Goal: Information Seeking & Learning: Learn about a topic

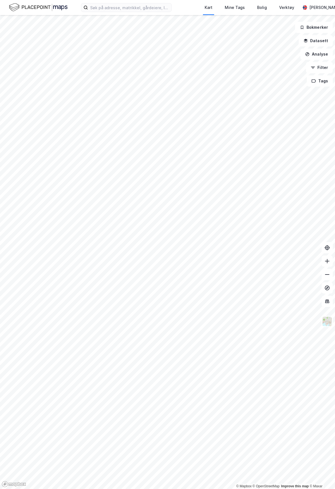
click at [129, 12] on label at bounding box center [126, 7] width 91 height 9
click at [129, 12] on input at bounding box center [129, 7] width 83 height 8
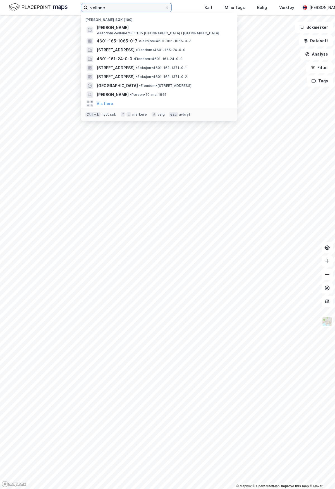
type input "vollane"
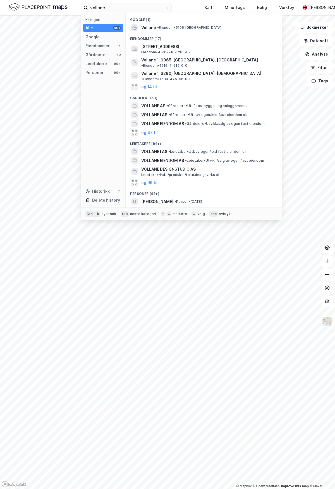
click at [179, 45] on span "[STREET_ADDRESS]" at bounding box center [208, 46] width 134 height 7
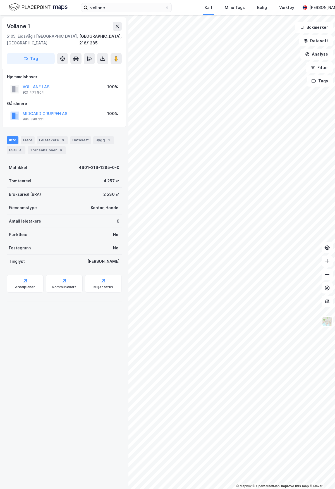
click at [327, 322] on img at bounding box center [327, 321] width 11 height 11
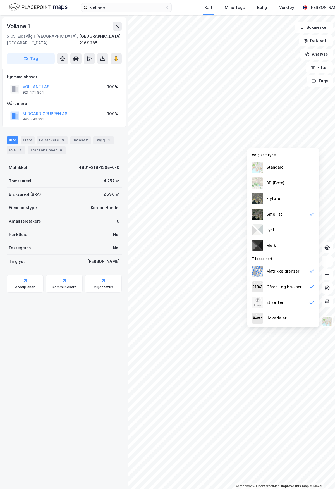
click at [264, 167] on div "Standard" at bounding box center [282, 167] width 71 height 16
click at [270, 188] on div "3D (Beta)" at bounding box center [282, 183] width 71 height 16
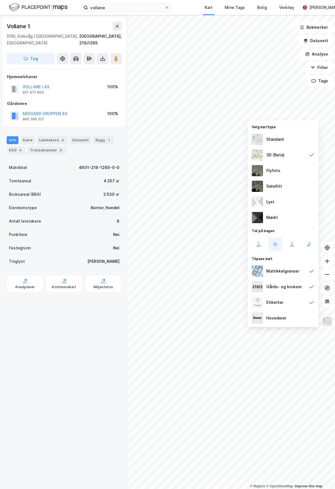
click at [256, 138] on img at bounding box center [257, 139] width 11 height 11
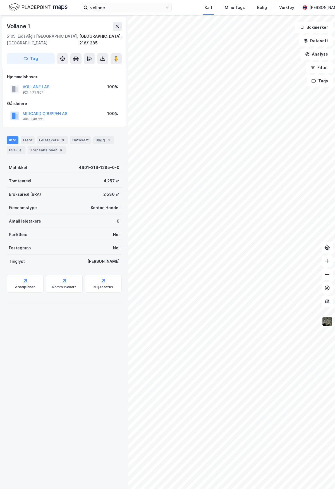
click at [117, 23] on button at bounding box center [117, 26] width 9 height 9
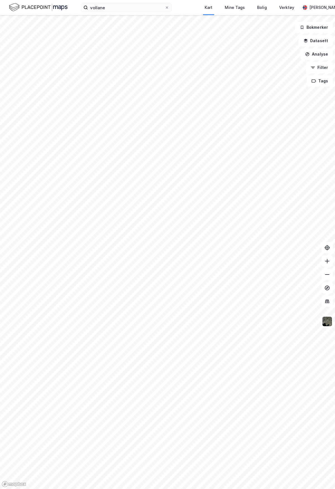
click at [135, 10] on div "vollane Kart Mine Tags Bolig Verktøy [PERSON_NAME] © Mapbox © OpenStreetMap Imp…" at bounding box center [167, 244] width 335 height 489
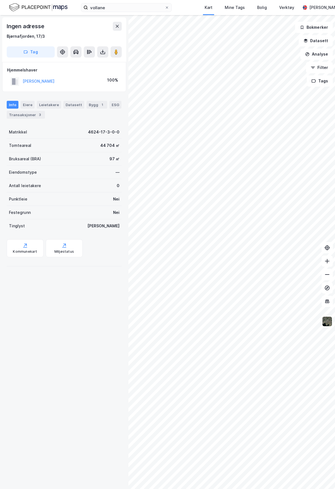
click at [335, 338] on html "vollane Kart Mine Tags Bolig Verktøy [PERSON_NAME] © Mapbox © OpenStreetMap Imp…" at bounding box center [167, 244] width 335 height 489
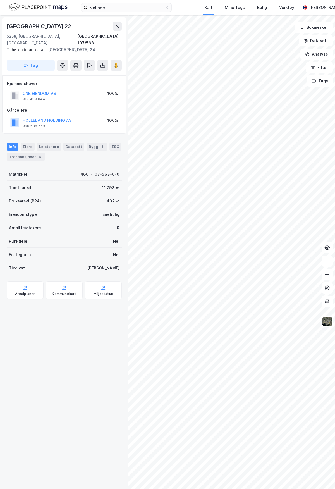
click at [25, 143] on div "Eiere" at bounding box center [28, 147] width 14 height 8
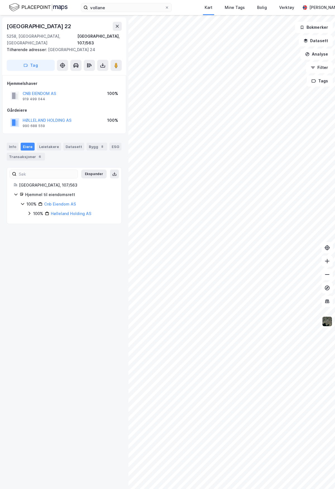
click at [115, 29] on button at bounding box center [117, 26] width 9 height 9
